Goal: Information Seeking & Learning: Learn about a topic

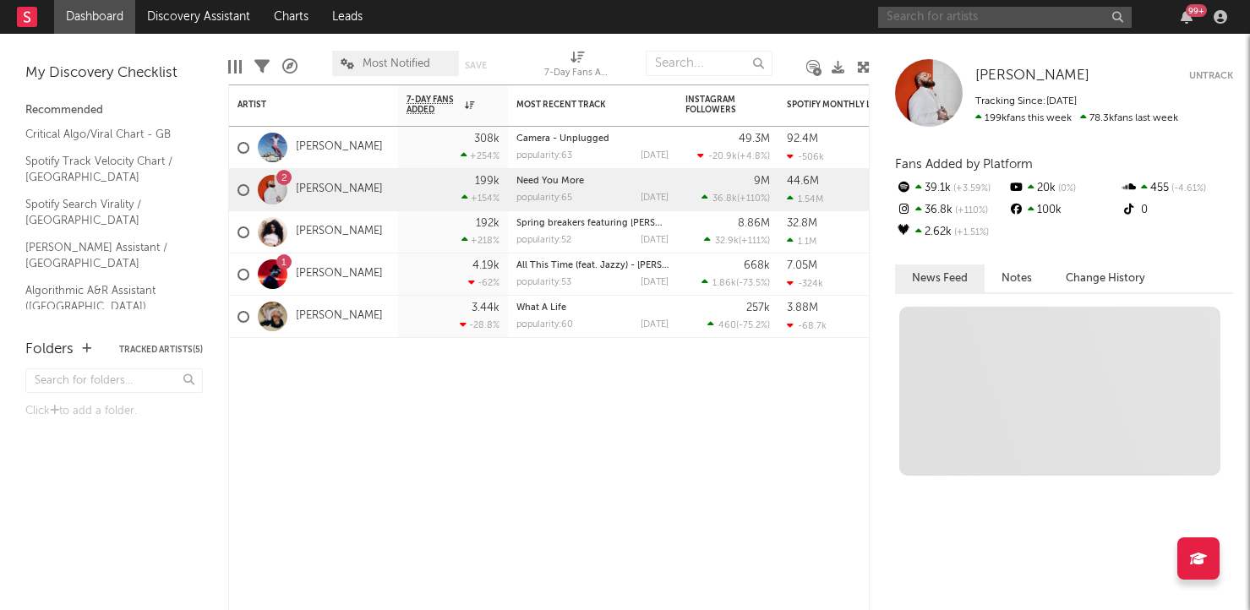
click at [941, 18] on input "text" at bounding box center [1005, 17] width 254 height 21
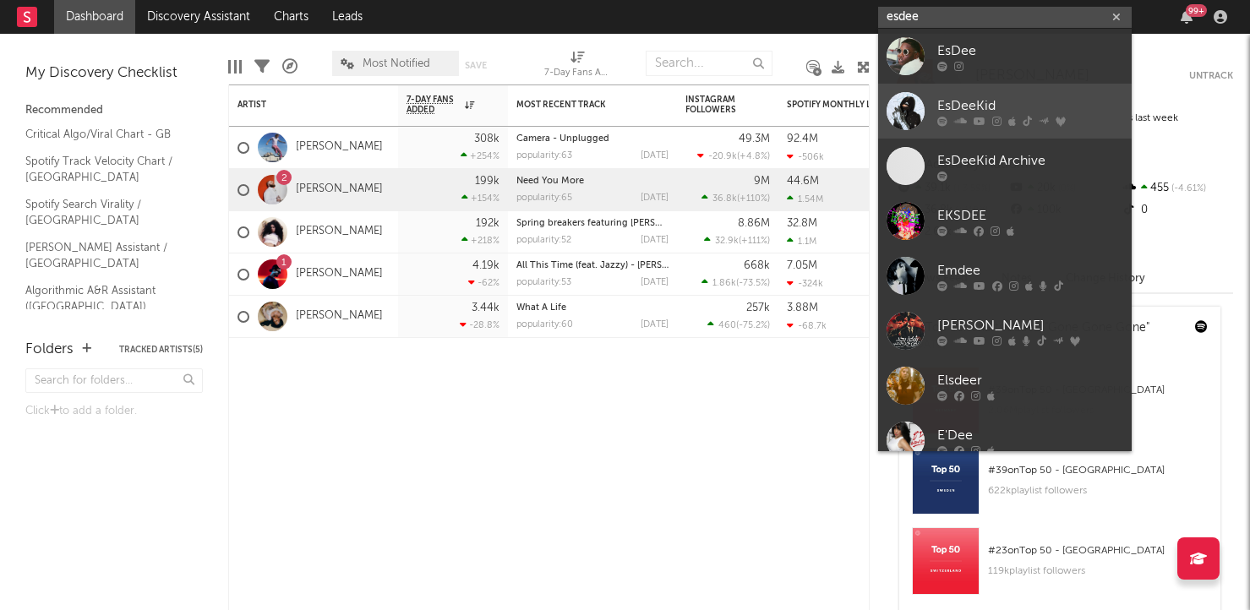
type input "esdee"
click at [974, 97] on div "EsDeeKid" at bounding box center [1030, 106] width 186 height 20
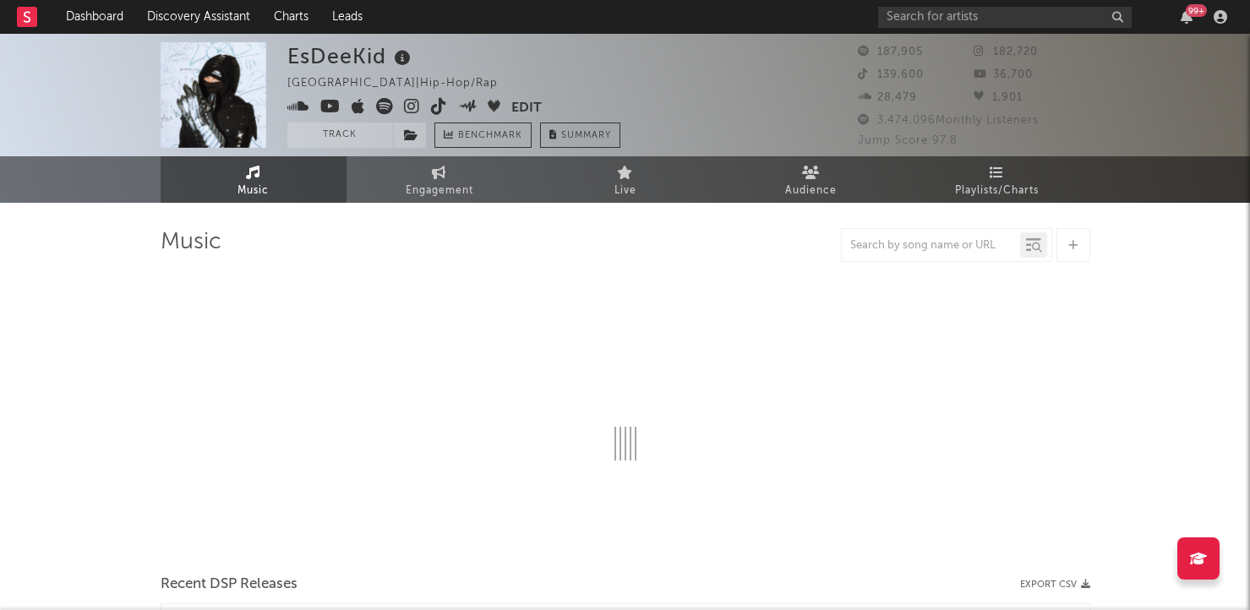
select select "6m"
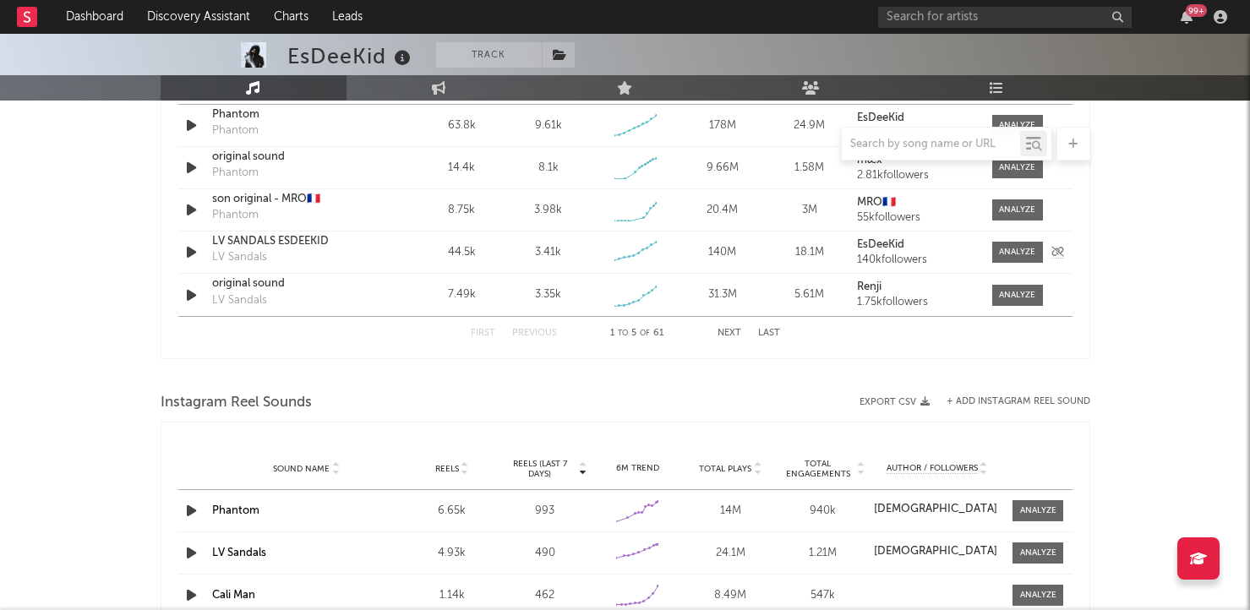
scroll to position [1209, 0]
